Goal: Task Accomplishment & Management: Complete application form

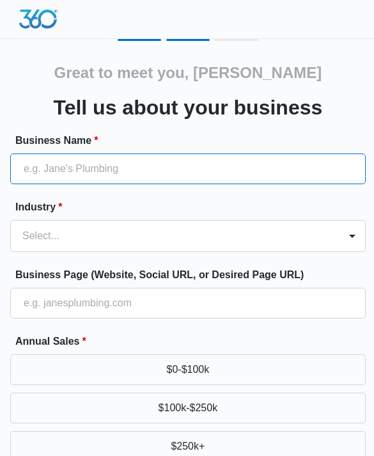
click at [325, 160] on input "Business Name *" at bounding box center [188, 169] width 356 height 31
type input "Holland Injury Law"
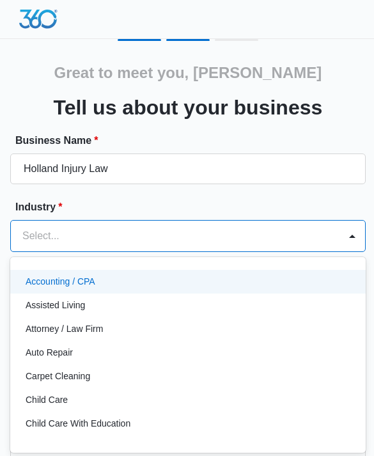
click at [272, 339] on div "Attorney / Law Firm" at bounding box center [188, 329] width 356 height 24
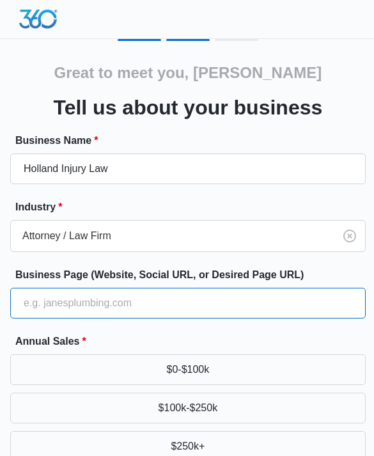
click at [292, 317] on input "Business Page (Website, Social URL, or Desired Page URL)" at bounding box center [188, 303] width 356 height 31
click at [287, 308] on input "Business Page (Website, Social URL, or Desired Page URL)" at bounding box center [188, 303] width 356 height 31
paste input "[URL][DOMAIN_NAME]"
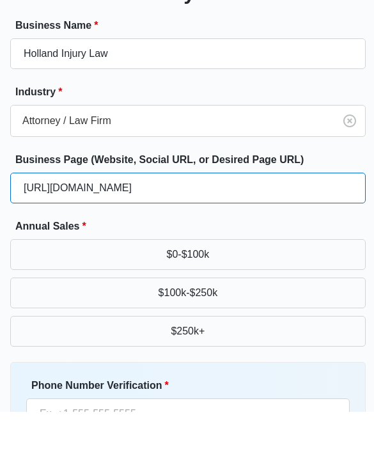
scroll to position [76, 0]
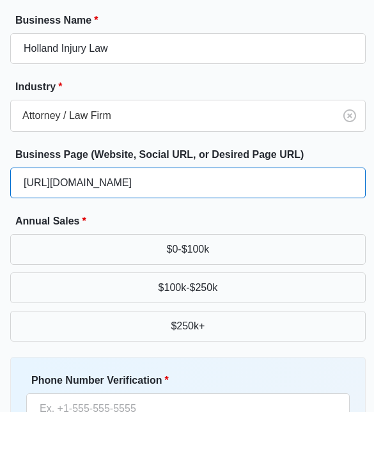
type input "[URL][DOMAIN_NAME]"
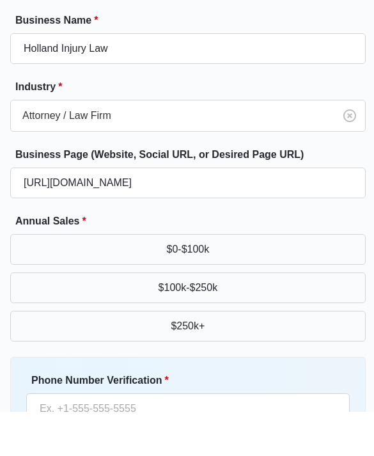
click at [350, 209] on form "Business Name * Holland Injury Law Industry * Attorney / Law Firm Business Page…" at bounding box center [188, 326] width 356 height 538
click at [337, 258] on label "Annual Sales *" at bounding box center [193, 265] width 356 height 15
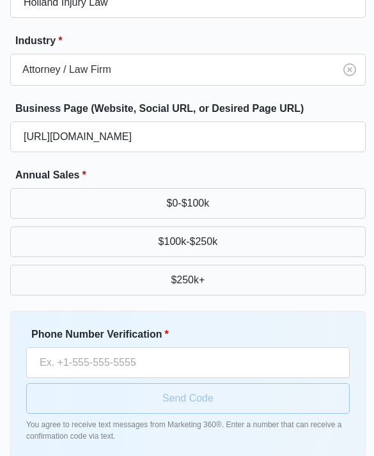
scroll to position [189, 0]
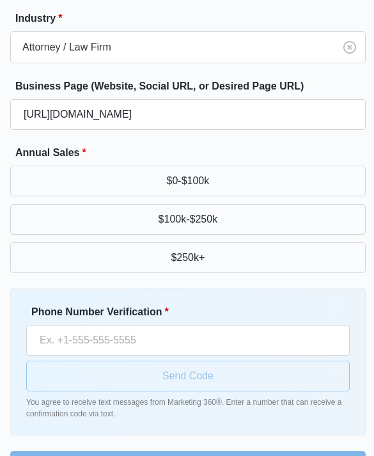
click at [278, 257] on button "$250k+" at bounding box center [188, 258] width 356 height 31
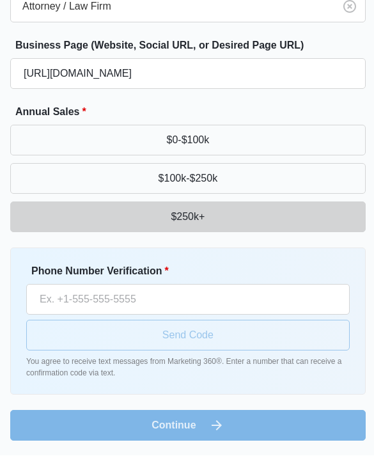
scroll to position [230, 0]
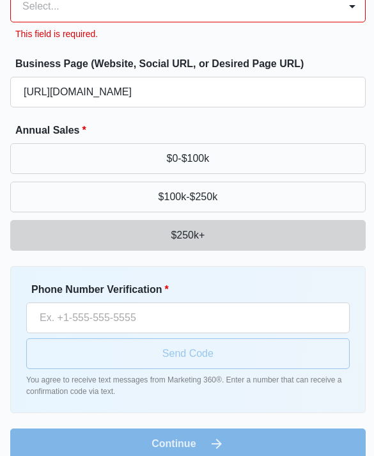
click at [338, 3] on div "Select..." at bounding box center [175, 6] width 329 height 31
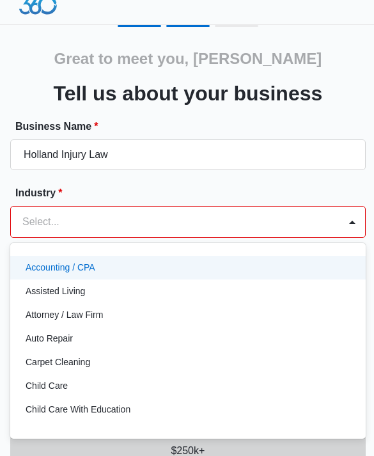
scroll to position [6, 0]
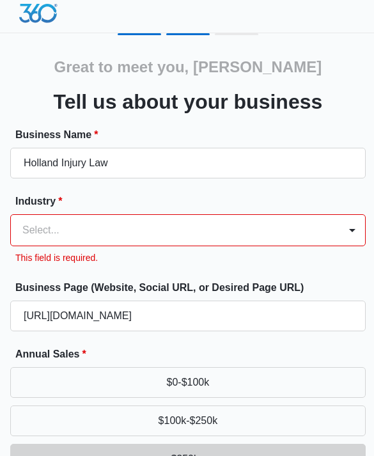
click at [207, 202] on label "Industry *" at bounding box center [193, 201] width 356 height 15
